Goal: Book appointment/travel/reservation: Register for event/course

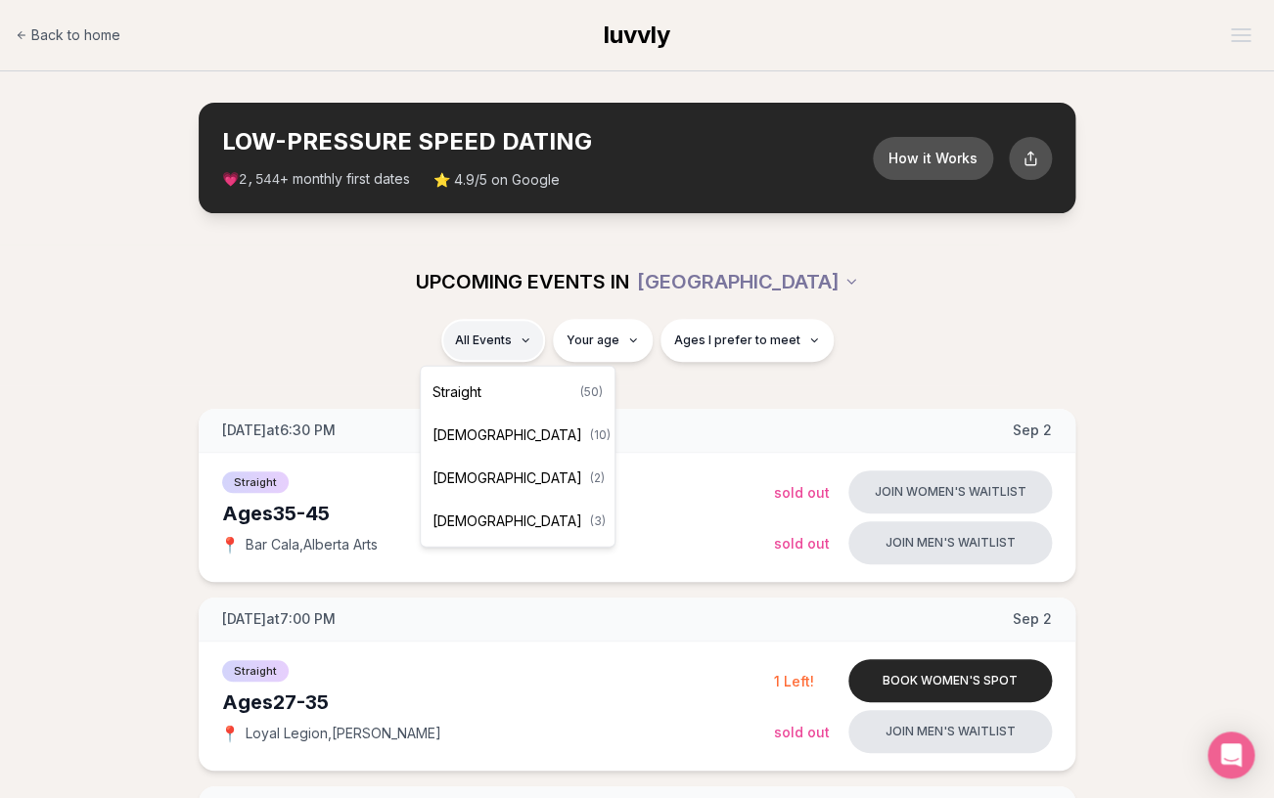
click at [527, 386] on div "Straight ( 50 )" at bounding box center [518, 392] width 186 height 43
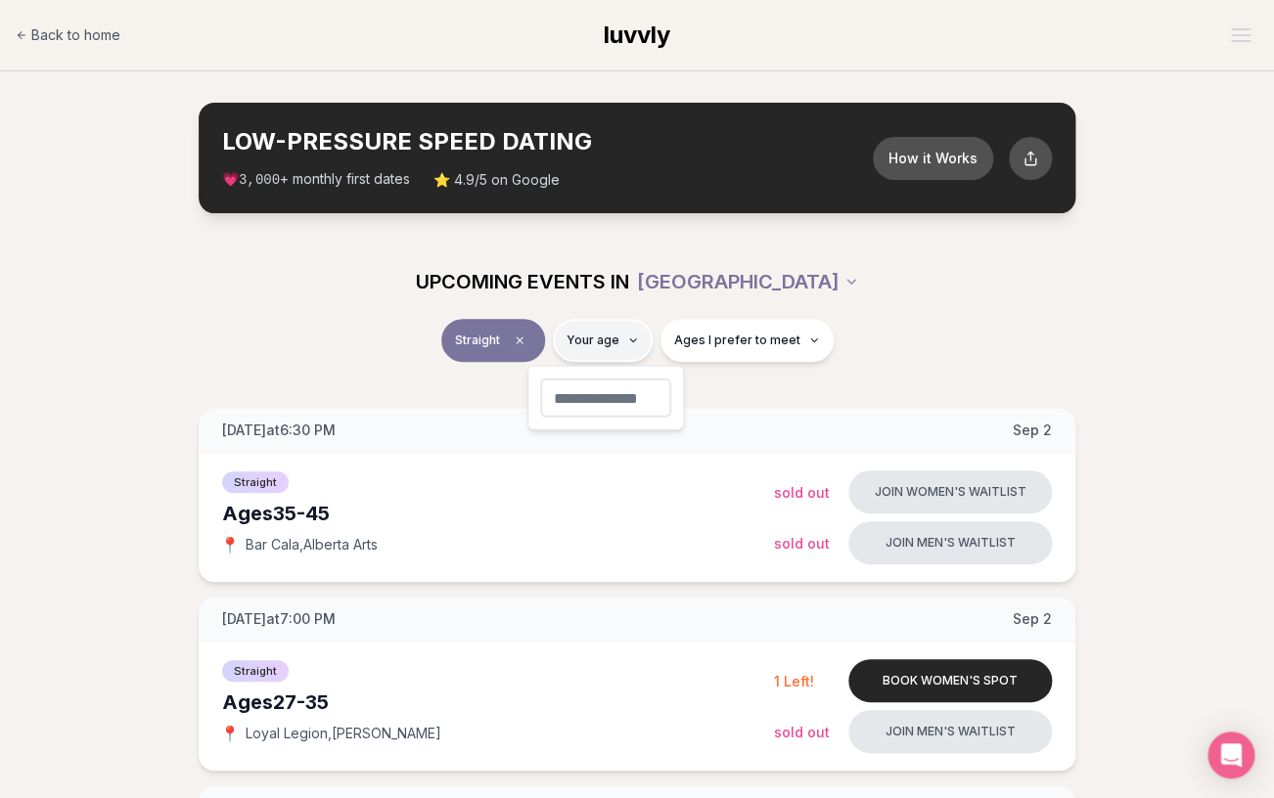
type input "**"
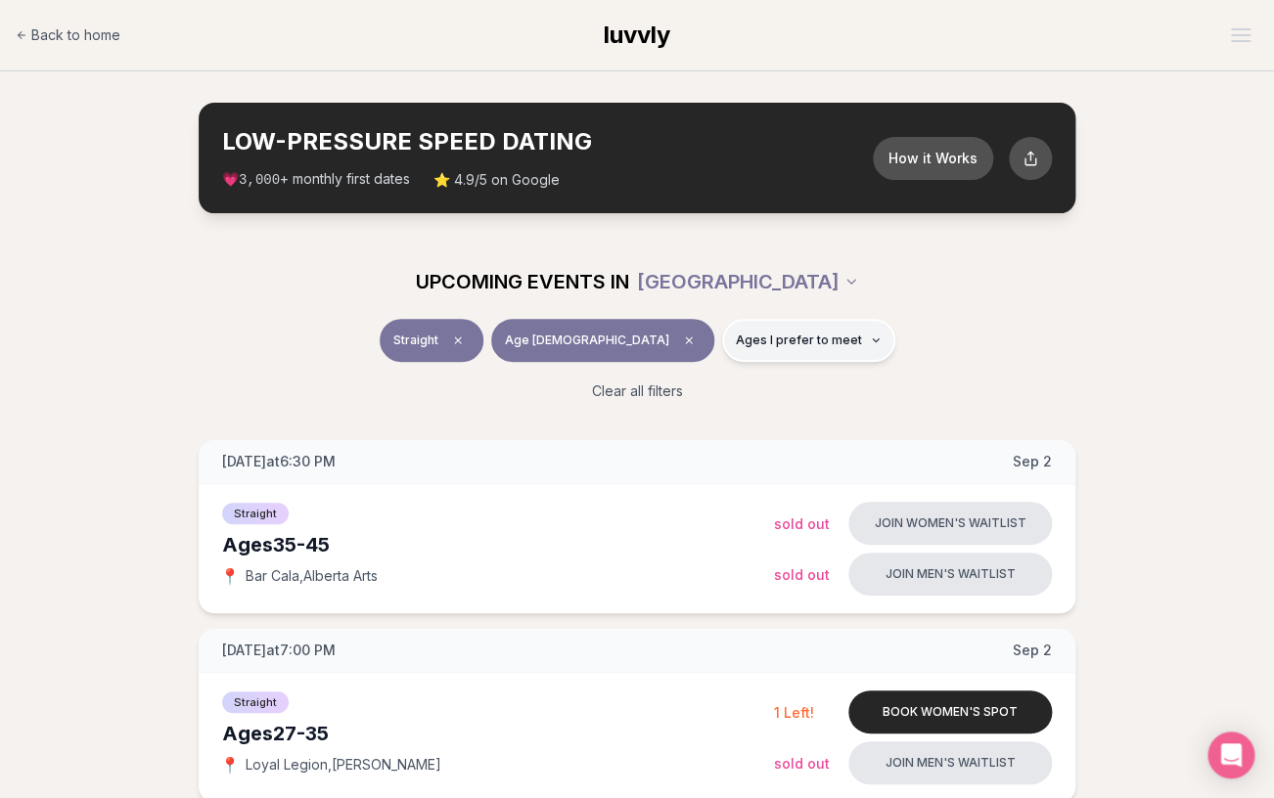
click at [764, 357] on button "Ages I prefer to meet" at bounding box center [808, 340] width 173 height 43
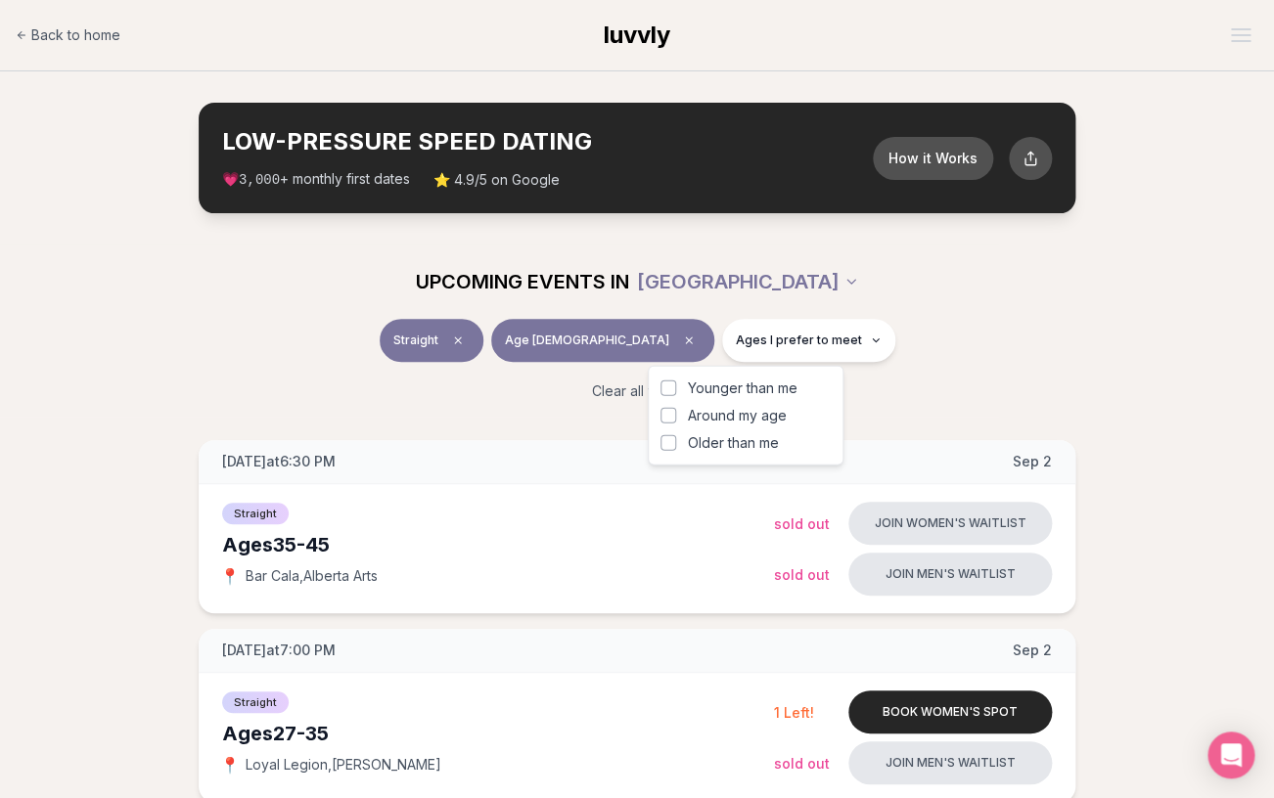
click at [669, 415] on button "Around my age" at bounding box center [668, 416] width 16 height 16
click at [877, 391] on div "Clear all filters" at bounding box center [637, 391] width 1096 height 43
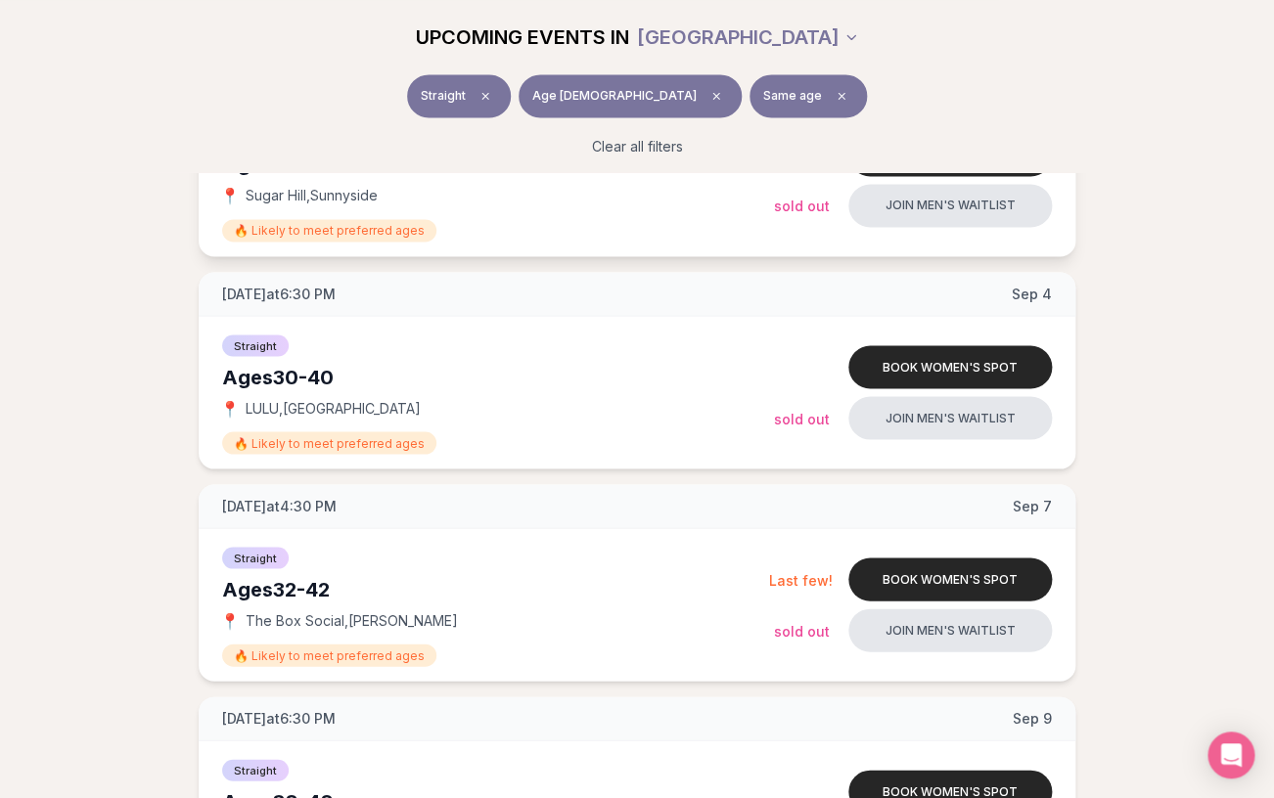
scroll to position [1009, 0]
